Goal: Book appointment/travel/reservation

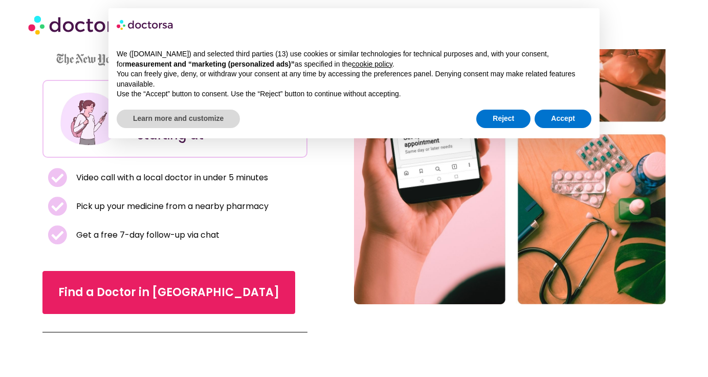
scroll to position [148, 0]
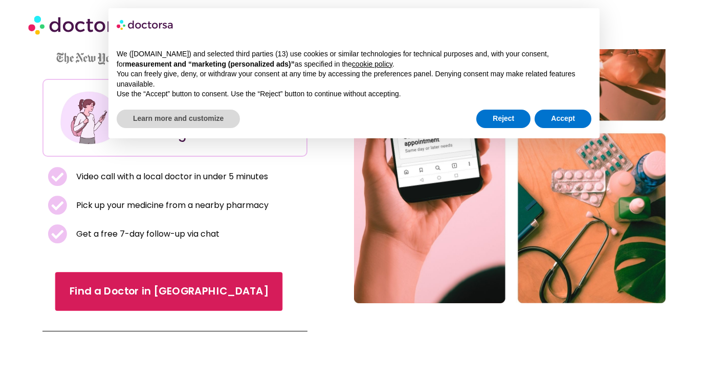
click at [167, 293] on span "Find a Doctor in [GEOGRAPHIC_DATA]" at bounding box center [169, 290] width 199 height 15
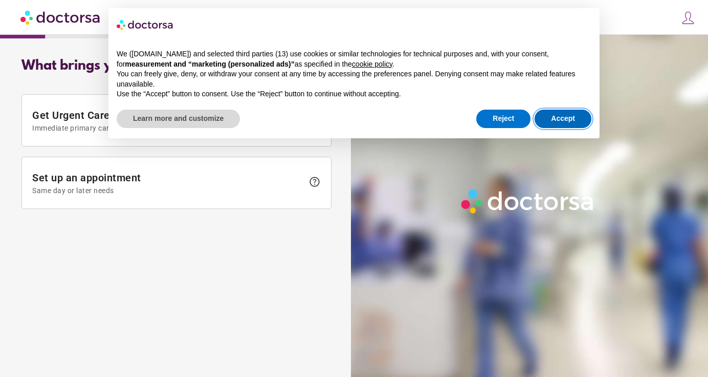
click at [557, 117] on button "Accept" at bounding box center [563, 118] width 57 height 18
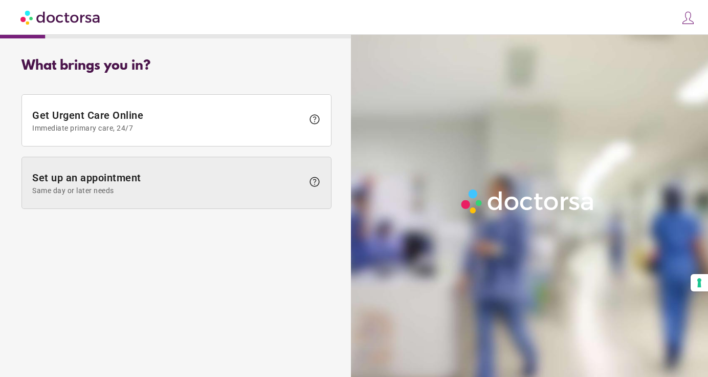
click at [315, 178] on span "help" at bounding box center [315, 181] width 12 height 12
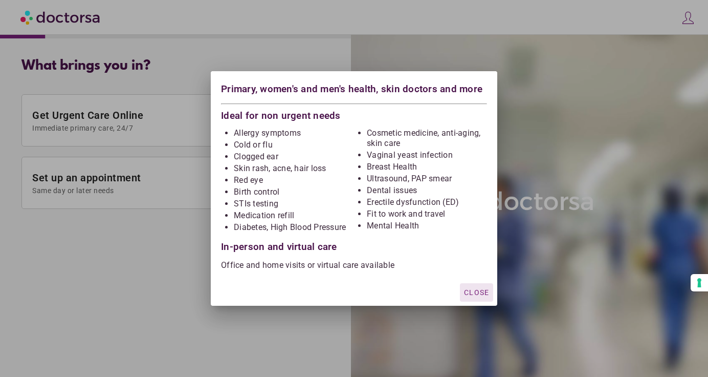
click at [480, 289] on span "Close" at bounding box center [476, 292] width 25 height 8
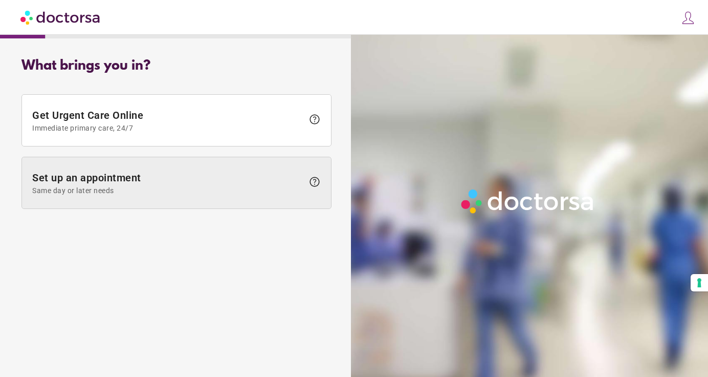
click at [317, 176] on span "help" at bounding box center [315, 181] width 12 height 12
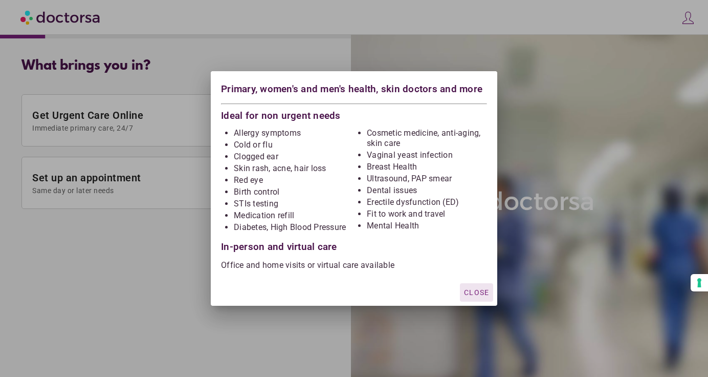
click at [180, 266] on div at bounding box center [354, 188] width 708 height 377
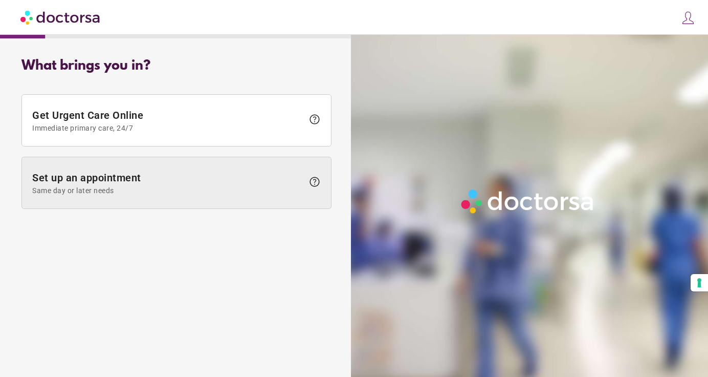
click at [163, 169] on span at bounding box center [176, 182] width 309 height 51
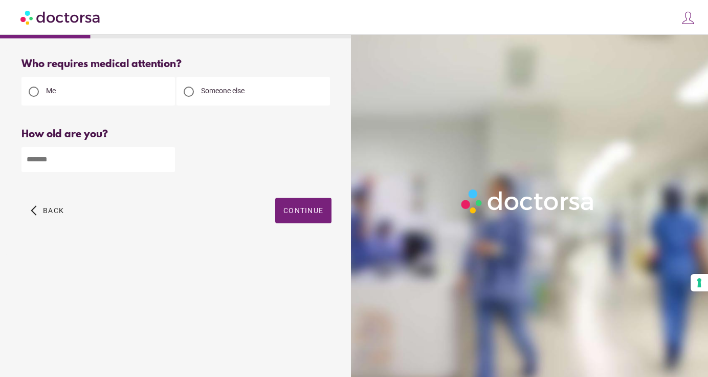
click at [109, 164] on input "number" at bounding box center [97, 159] width 153 height 25
type input "**"
click at [304, 213] on span "Continue" at bounding box center [303, 210] width 40 height 8
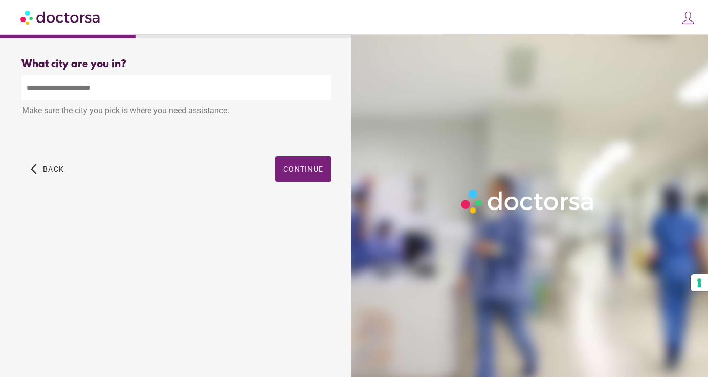
click at [218, 95] on input "text" at bounding box center [176, 87] width 310 height 25
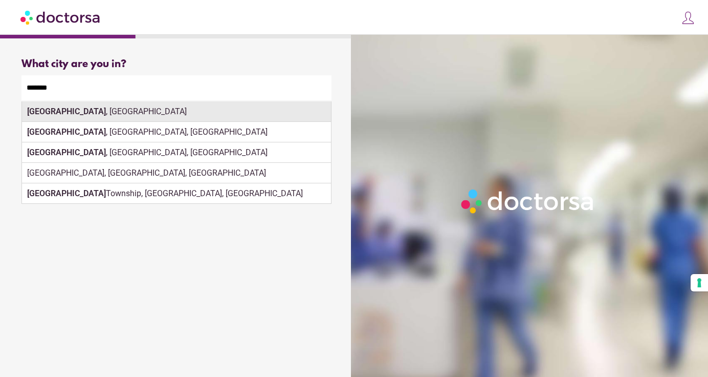
click at [173, 114] on div "Leipzig , Germany" at bounding box center [176, 111] width 309 height 20
type input "**********"
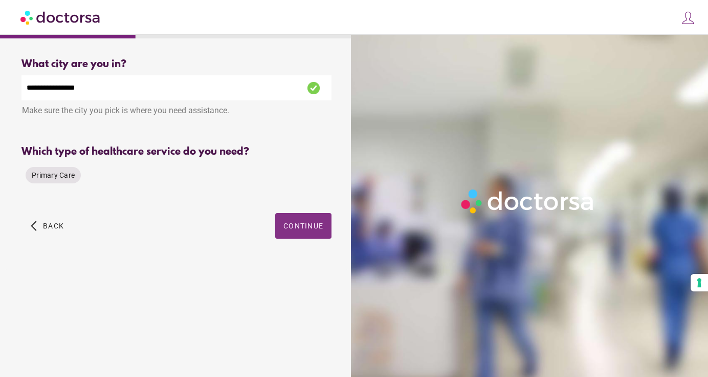
click at [305, 224] on span "Continue" at bounding box center [303, 226] width 40 height 8
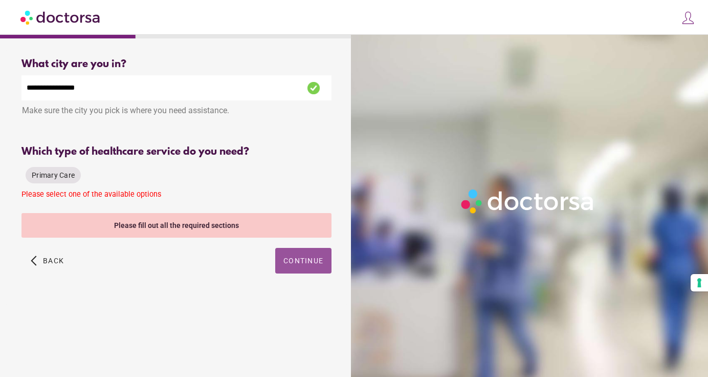
click at [305, 224] on div "Please fill out all the required sections" at bounding box center [176, 225] width 310 height 25
click at [180, 227] on div "Please fill out all the required sections" at bounding box center [176, 225] width 310 height 25
click at [65, 171] on span "Primary Care" at bounding box center [53, 175] width 43 height 8
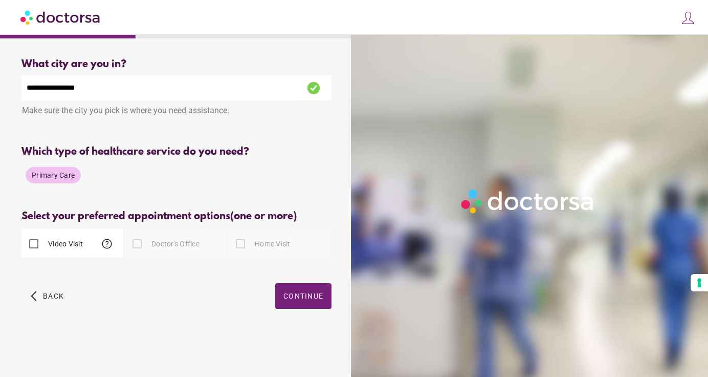
click at [141, 245] on div at bounding box center [137, 243] width 20 height 20
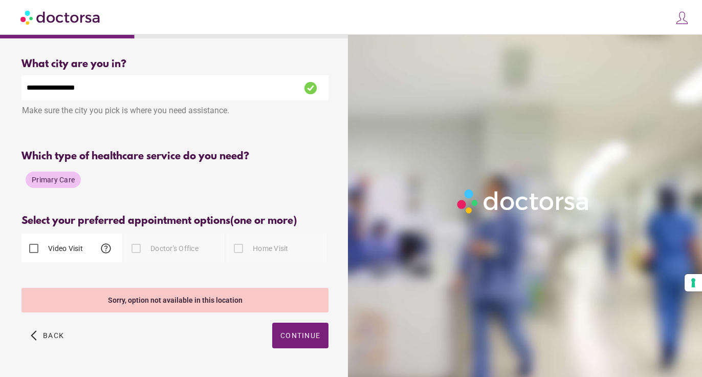
click at [135, 244] on div at bounding box center [136, 248] width 20 height 20
